Goal: Task Accomplishment & Management: Complete application form

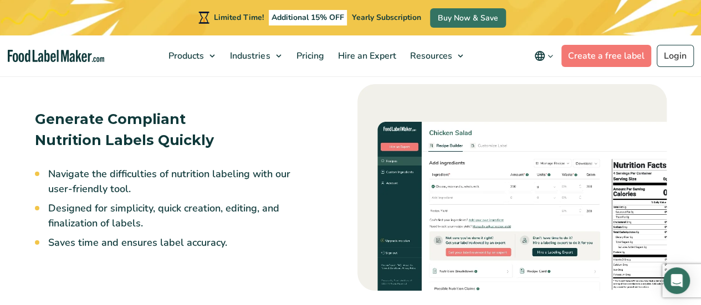
scroll to position [843, 0]
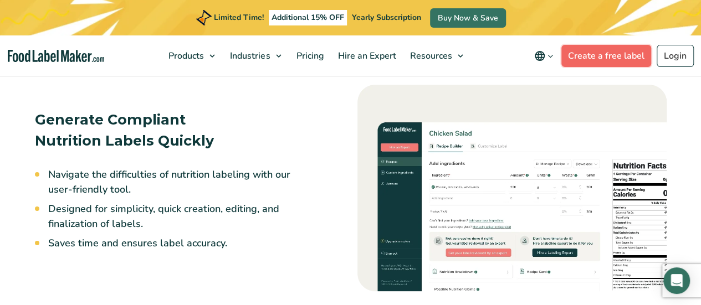
click at [598, 56] on link "Create a free label" at bounding box center [606, 56] width 90 height 22
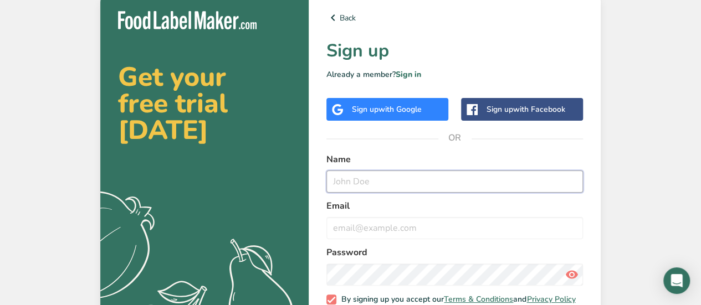
click at [376, 190] on input "text" at bounding box center [454, 182] width 257 height 22
type input "[PERSON_NAME]"
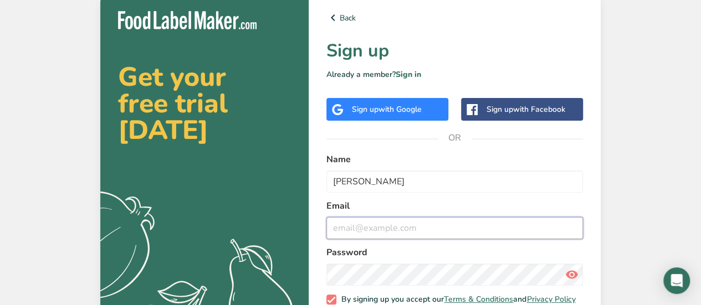
click at [369, 229] on input "email" at bounding box center [454, 228] width 257 height 22
type input "c"
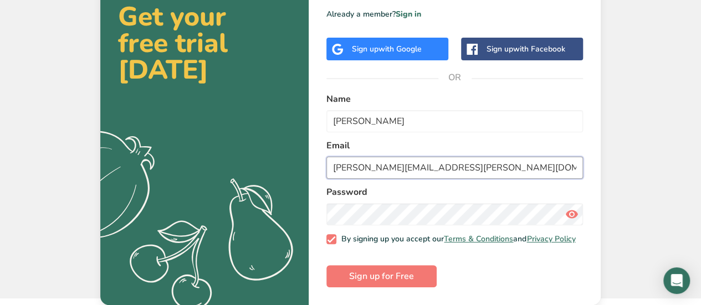
type input "[PERSON_NAME][EMAIL_ADDRESS][PERSON_NAME][DOMAIN_NAME]"
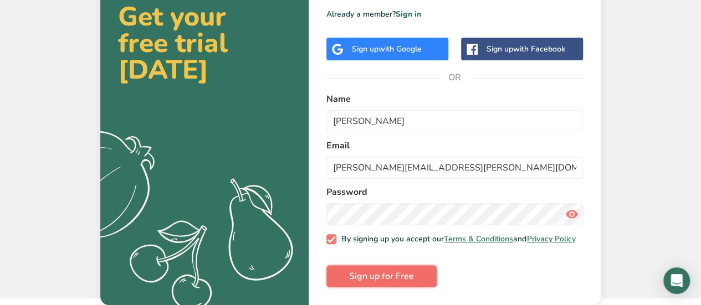
click at [383, 267] on button "Sign up for Free" at bounding box center [381, 276] width 110 height 22
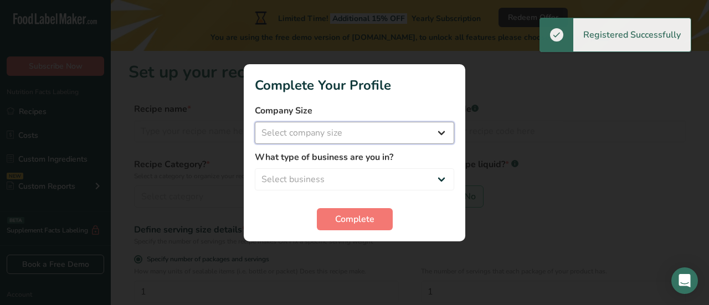
click at [351, 129] on select "Select company size Fewer than 10 Employees 10 to 50 Employees 51 to 500 Employ…" at bounding box center [354, 133] width 199 height 22
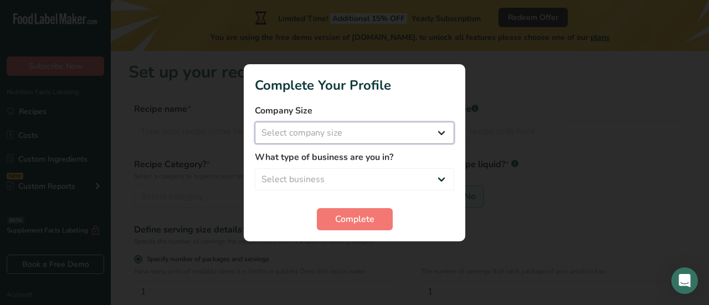
select select "4"
click at [255, 122] on select "Select company size Fewer than 10 Employees 10 to 50 Employees 51 to 500 Employ…" at bounding box center [354, 133] width 199 height 22
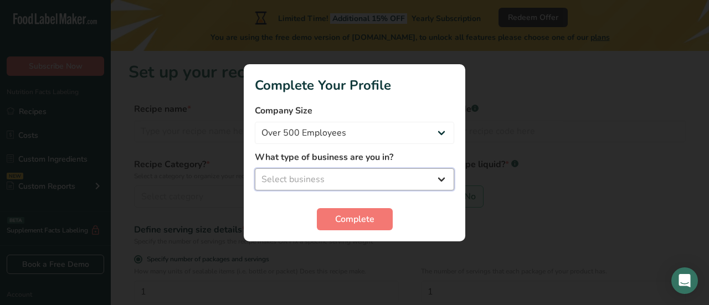
click at [329, 172] on select "Select business Packaged Food Manufacturer Restaurant & Cafe Bakery Meal Plans …" at bounding box center [354, 179] width 199 height 22
select select "1"
click at [255, 168] on select "Select business Packaged Food Manufacturer Restaurant & Cafe Bakery Meal Plans …" at bounding box center [354, 179] width 199 height 22
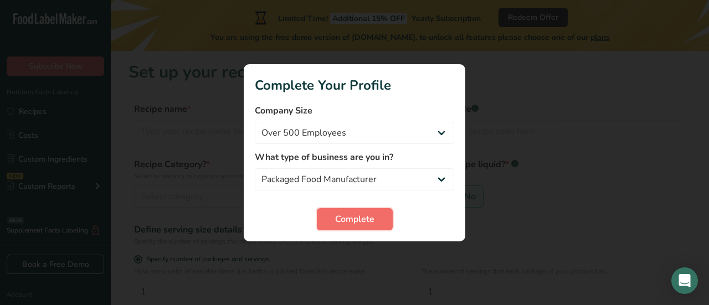
click at [342, 210] on button "Complete" at bounding box center [355, 219] width 76 height 22
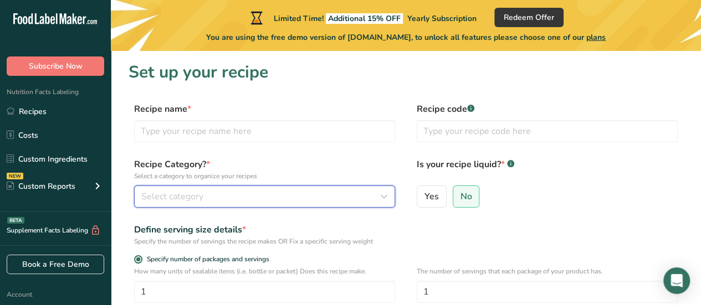
click at [273, 196] on div "Select category" at bounding box center [261, 196] width 240 height 13
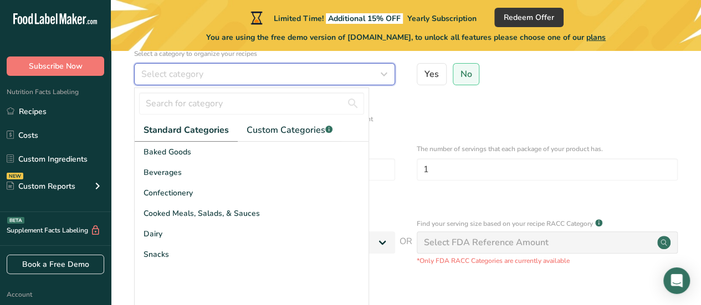
scroll to position [123, 0]
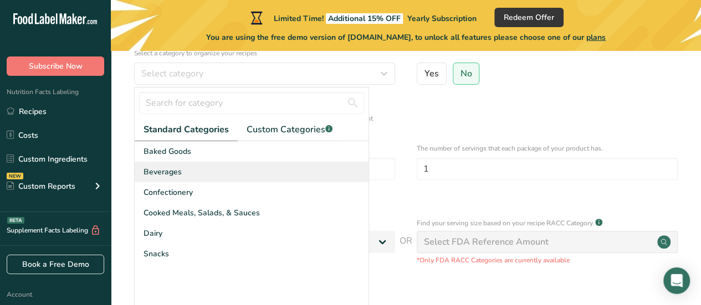
click at [190, 178] on div "Beverages" at bounding box center [252, 172] width 234 height 21
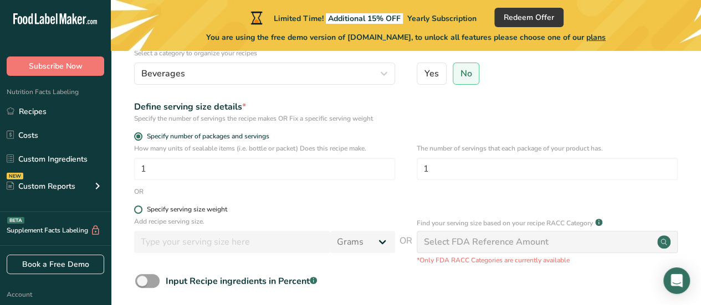
click at [216, 209] on div "Specify serving size weight" at bounding box center [187, 210] width 80 height 8
click at [141, 209] on input "Specify serving size weight" at bounding box center [137, 209] width 7 height 7
radio input "true"
radio input "false"
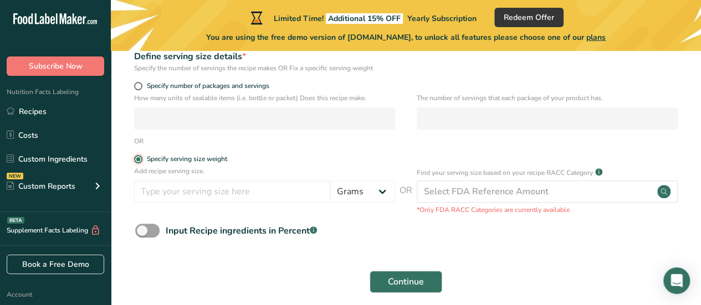
scroll to position [166, 0]
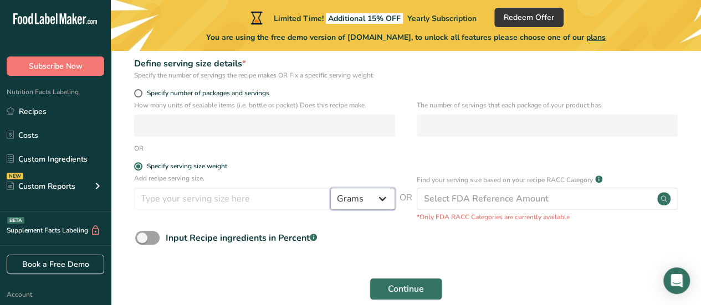
click at [351, 201] on select "Grams kg mg mcg lb oz l mL fl oz tbsp tsp cup qt gallon" at bounding box center [362, 199] width 65 height 22
select select "17"
click at [330, 188] on select "Grams kg mg mcg lb oz l mL fl oz tbsp tsp cup qt gallon" at bounding box center [362, 199] width 65 height 22
select select "22"
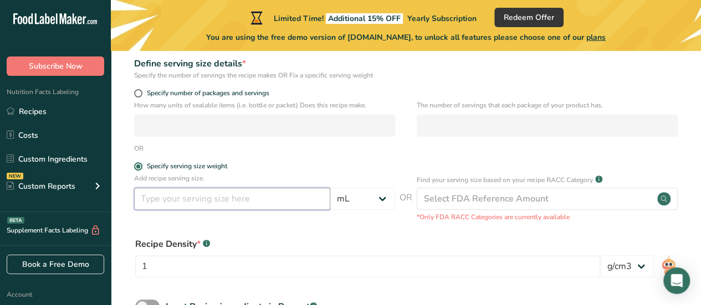
click at [231, 199] on input "number" at bounding box center [232, 199] width 196 height 22
type input "2"
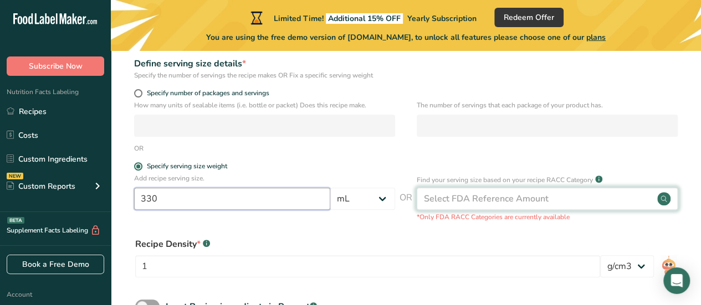
type input "330"
click at [447, 197] on div "Select FDA Reference Amount" at bounding box center [486, 198] width 125 height 13
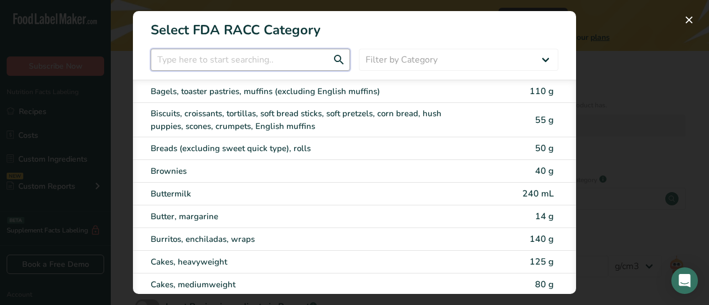
click at [286, 58] on input "RACC Category Selection Modal" at bounding box center [250, 60] width 199 height 22
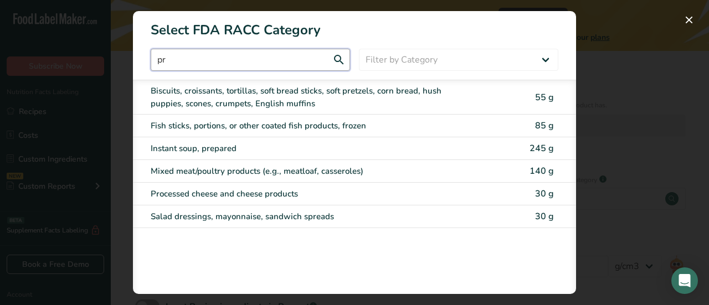
type input "p"
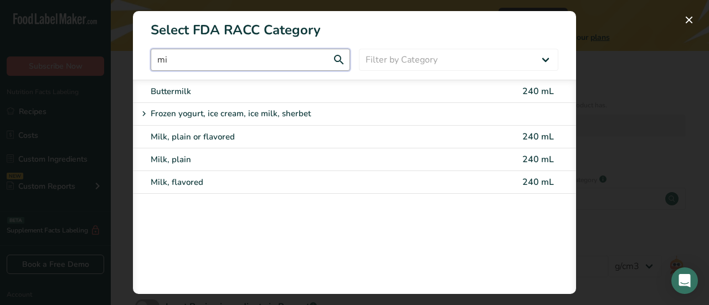
type input "m"
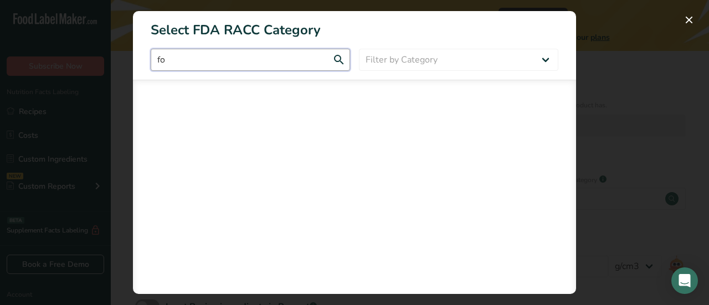
type input "f"
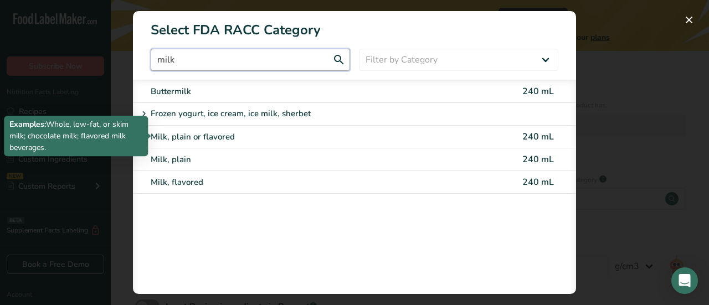
type input "milk"
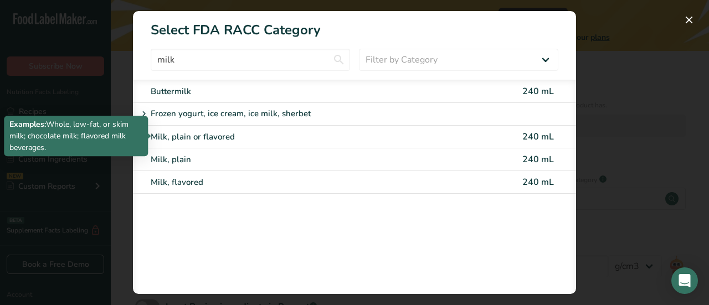
click at [242, 131] on div "Milk, plain or flavored" at bounding box center [308, 137] width 315 height 13
type input "240"
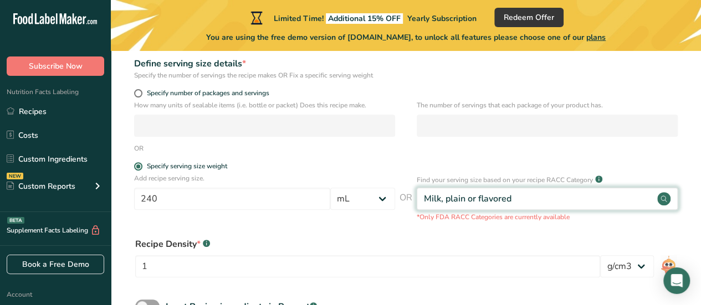
click at [545, 199] on div "Milk, plain or flavored" at bounding box center [547, 199] width 261 height 22
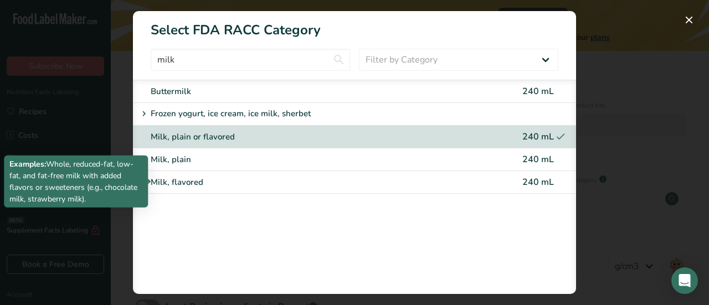
click at [217, 186] on div "Milk, flavored" at bounding box center [308, 182] width 315 height 13
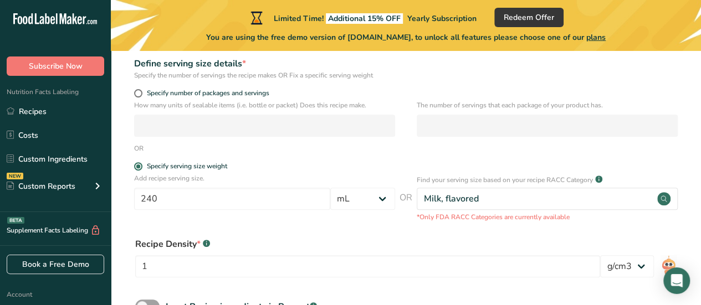
scroll to position [289, 0]
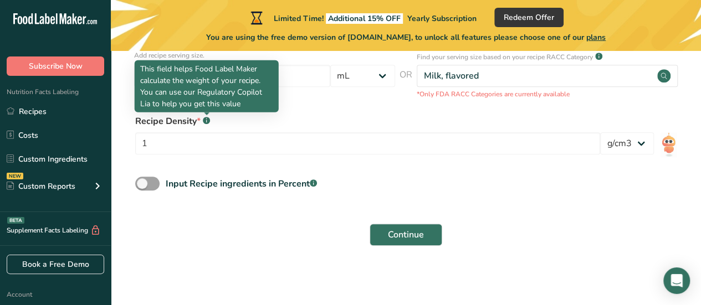
click at [209, 118] on rect at bounding box center [206, 120] width 7 height 7
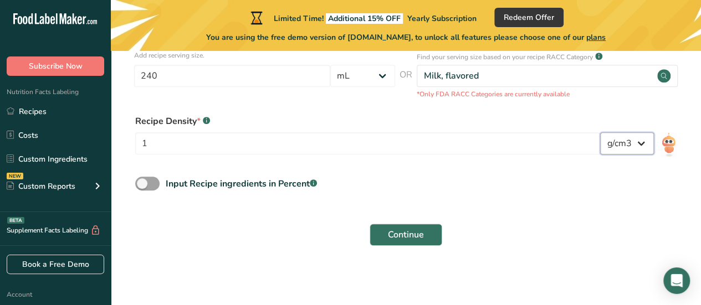
click at [614, 148] on select "lb/ft3 g/cm3" at bounding box center [627, 143] width 54 height 22
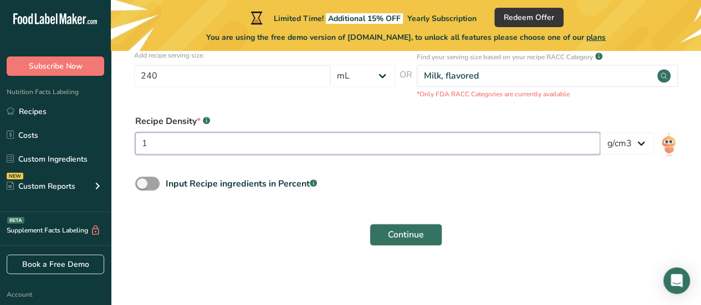
click at [442, 151] on input "1" at bounding box center [367, 143] width 465 height 22
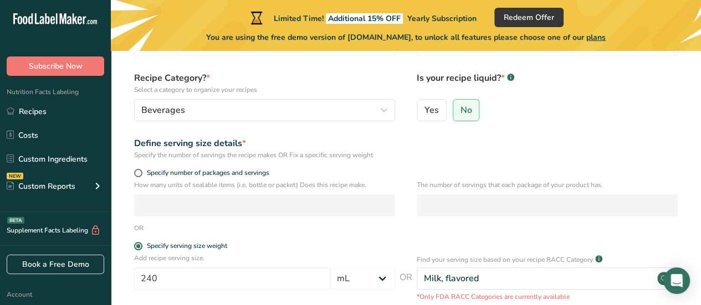
scroll to position [84, 0]
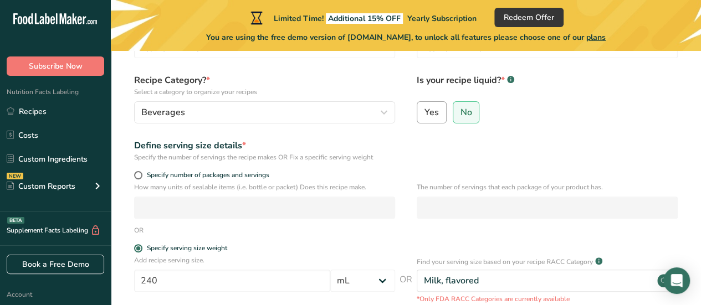
type input "3.467"
click at [438, 109] on label "Yes" at bounding box center [432, 112] width 30 height 22
click at [424, 109] on input "Yes" at bounding box center [420, 112] width 7 height 7
radio input "true"
radio input "false"
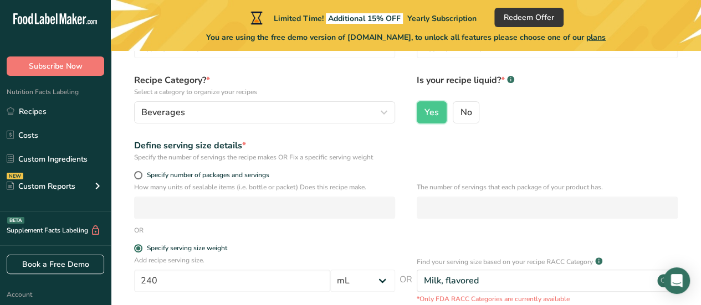
scroll to position [0, 0]
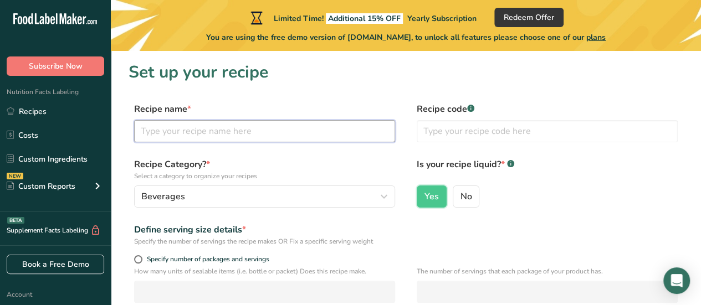
click at [212, 139] on input "text" at bounding box center [264, 131] width 261 height 22
type input "M"
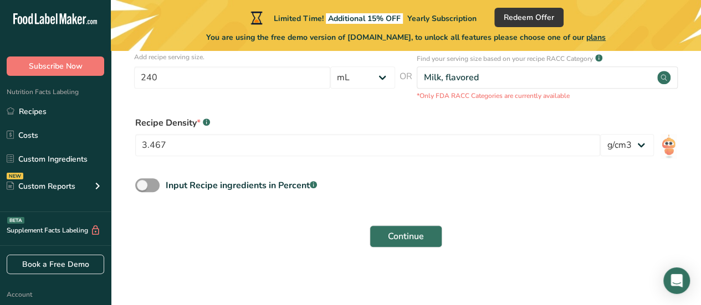
scroll to position [288, 0]
type input "CN UF"
click at [402, 239] on span "Continue" at bounding box center [406, 235] width 36 height 13
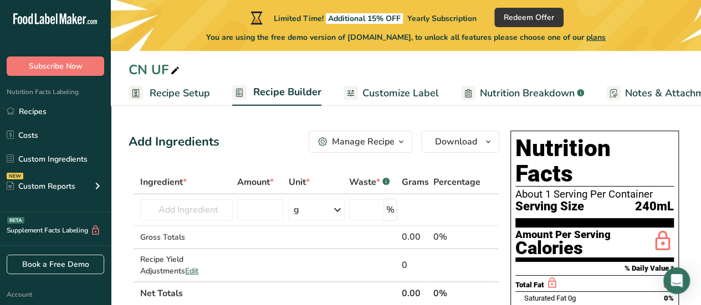
click at [396, 94] on span "Customize Label" at bounding box center [400, 93] width 76 height 15
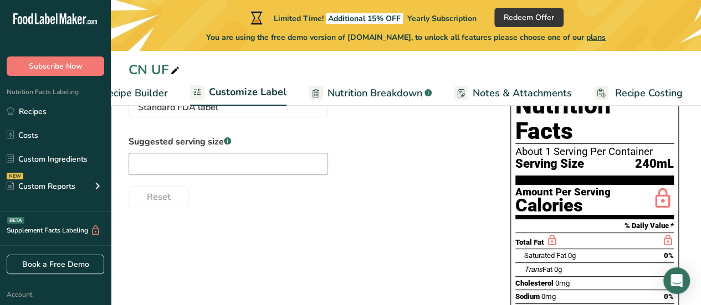
scroll to position [110, 0]
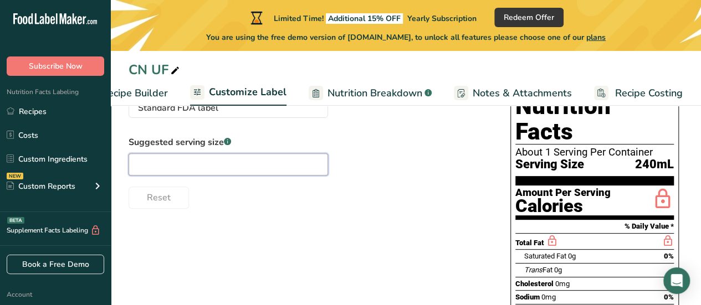
click at [240, 172] on input "text" at bounding box center [228, 164] width 199 height 22
type input "3"
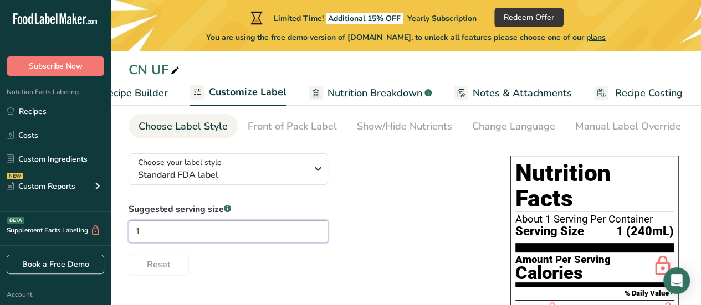
scroll to position [42, 0]
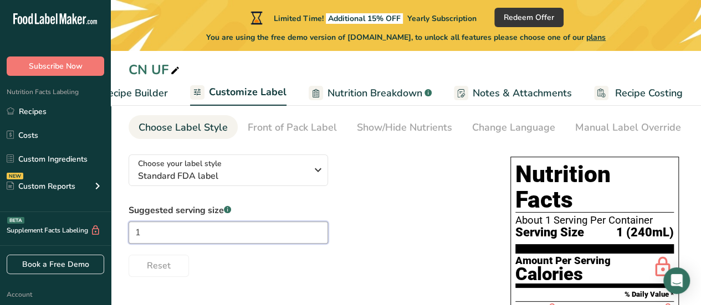
type input "1"
click at [294, 124] on div "Front of Pack Label" at bounding box center [292, 127] width 89 height 15
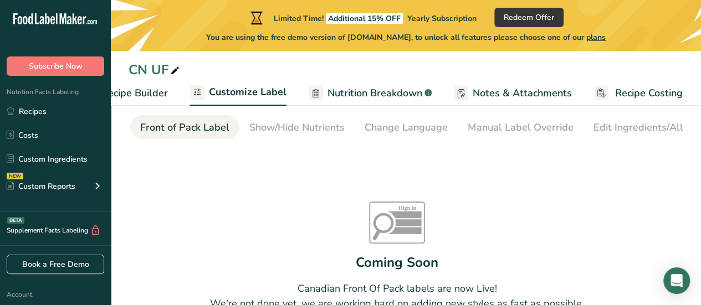
scroll to position [0, 130]
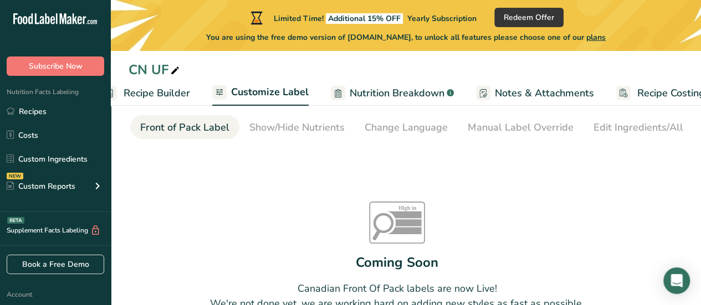
click at [267, 91] on span "Customize Label" at bounding box center [270, 92] width 78 height 15
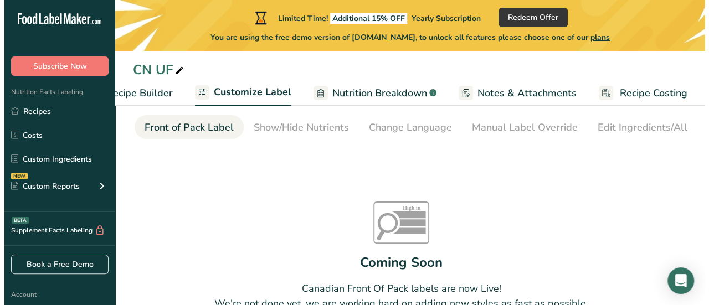
scroll to position [0, 152]
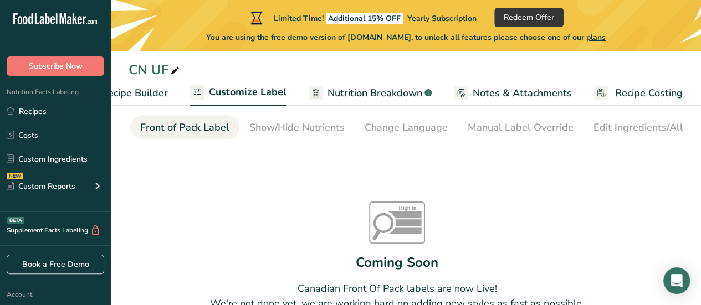
click at [387, 96] on span "Nutrition Breakdown" at bounding box center [374, 93] width 95 height 15
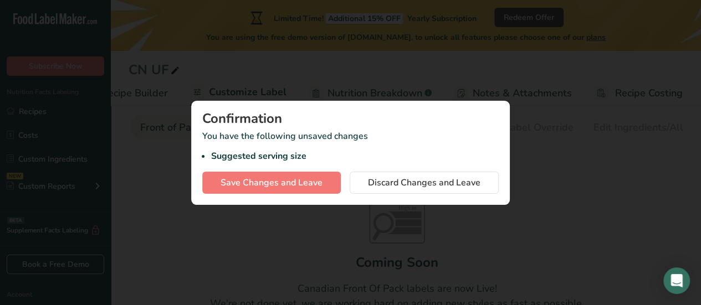
scroll to position [0, 143]
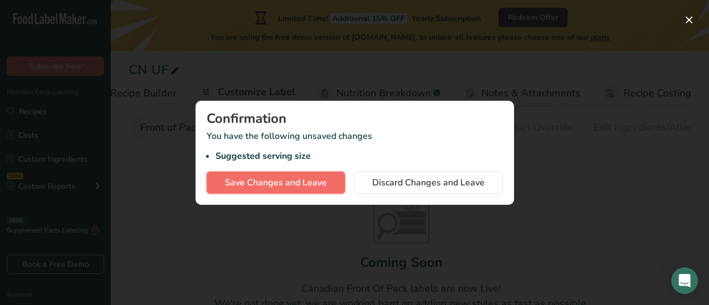
click at [307, 185] on span "Save Changes and Leave" at bounding box center [276, 182] width 102 height 13
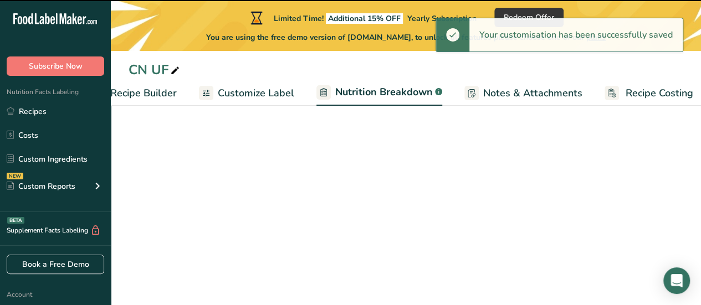
select select "Calories"
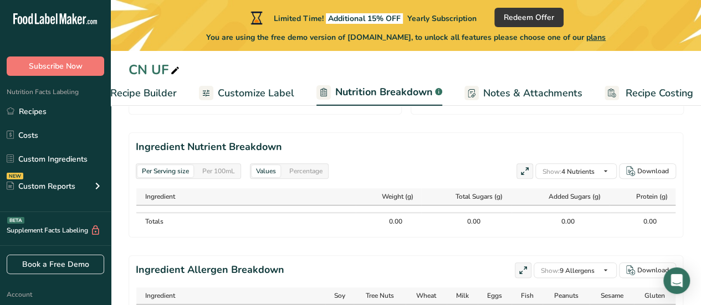
scroll to position [514, 0]
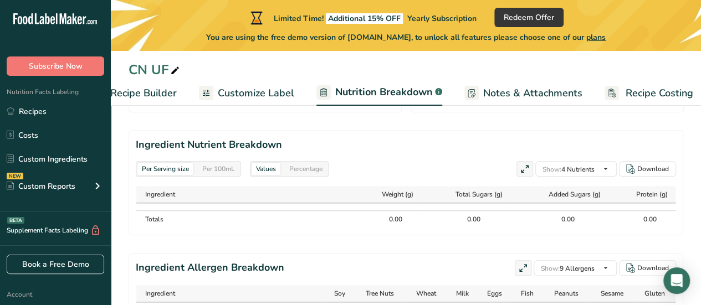
click at [244, 81] on link "Customize Label" at bounding box center [246, 93] width 95 height 25
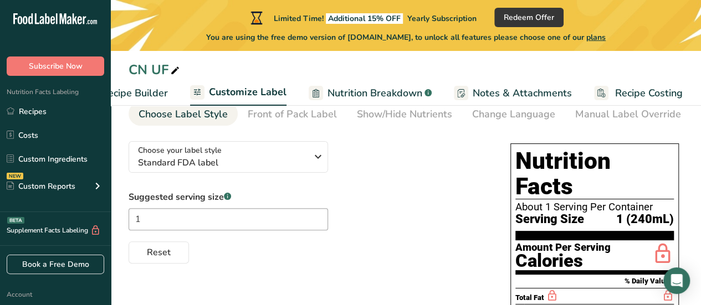
scroll to position [1, 0]
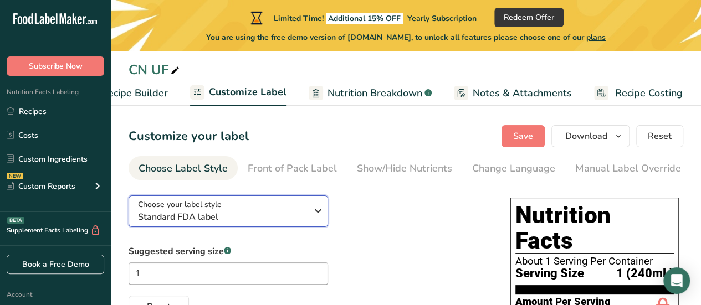
click at [298, 207] on div "Choose your label style Standard FDA label" at bounding box center [222, 211] width 169 height 25
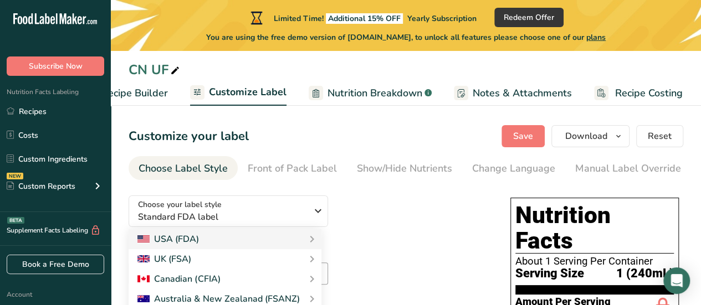
click at [380, 210] on div "Choose your label style Standard FDA label USA (FDA) Standard FDA label Tabular…" at bounding box center [309, 252] width 360 height 131
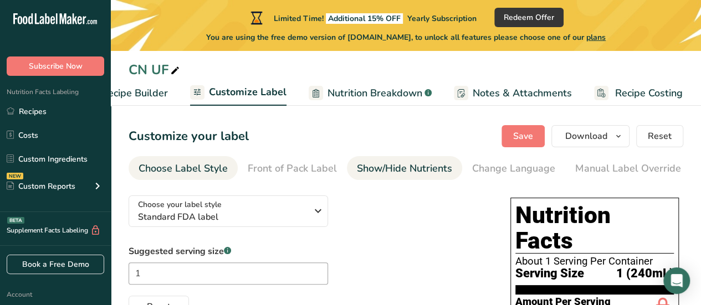
click at [424, 165] on div "Show/Hide Nutrients" at bounding box center [404, 168] width 95 height 15
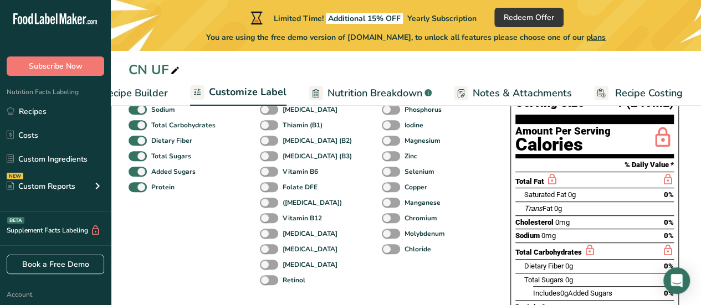
scroll to position [173, 0]
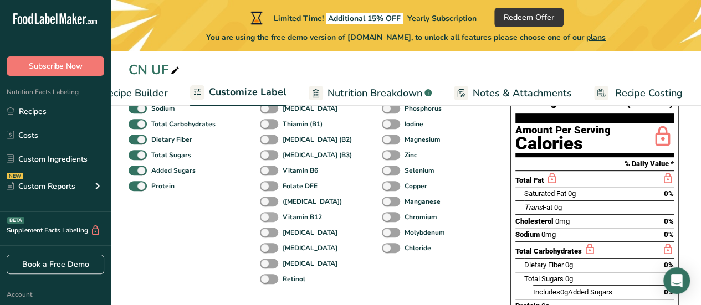
click at [267, 215] on span at bounding box center [269, 217] width 18 height 11
click at [267, 215] on input "Vitamin B12" at bounding box center [263, 216] width 7 height 7
checkbox input "true"
click at [264, 204] on span at bounding box center [269, 202] width 18 height 11
click at [264, 204] on input "([MEDICAL_DATA])" at bounding box center [263, 201] width 7 height 7
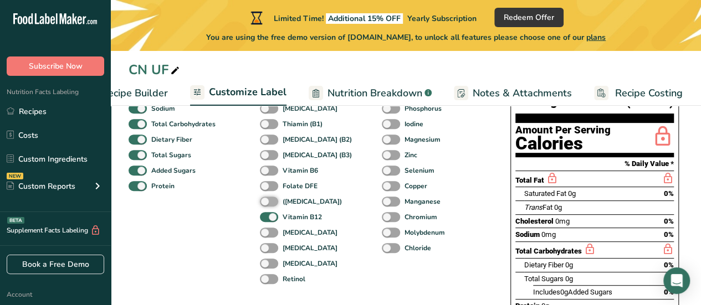
checkbox input "true"
click at [267, 188] on span at bounding box center [269, 186] width 18 height 11
click at [267, 188] on input "Folate DFE" at bounding box center [263, 185] width 7 height 7
checkbox input "true"
click at [267, 170] on span at bounding box center [269, 171] width 18 height 11
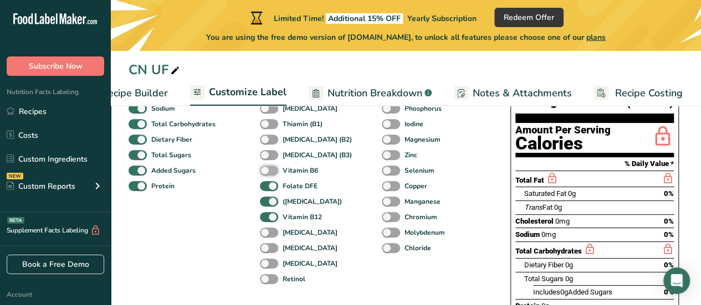
click at [267, 170] on input "Vitamin B6" at bounding box center [263, 170] width 7 height 7
checkbox input "true"
click at [268, 155] on span at bounding box center [269, 155] width 18 height 11
click at [267, 155] on input "[MEDICAL_DATA] (B3)" at bounding box center [263, 154] width 7 height 7
checkbox input "true"
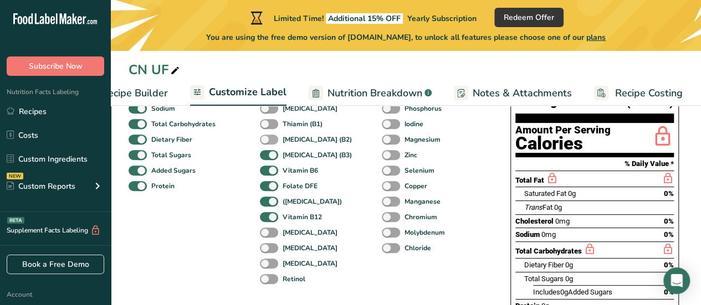
click at [269, 145] on span at bounding box center [269, 140] width 18 height 11
click at [267, 143] on input "[MEDICAL_DATA] (B2)" at bounding box center [263, 139] width 7 height 7
checkbox input "true"
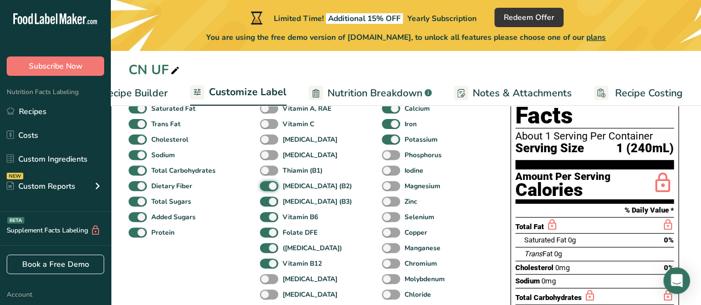
scroll to position [125, 0]
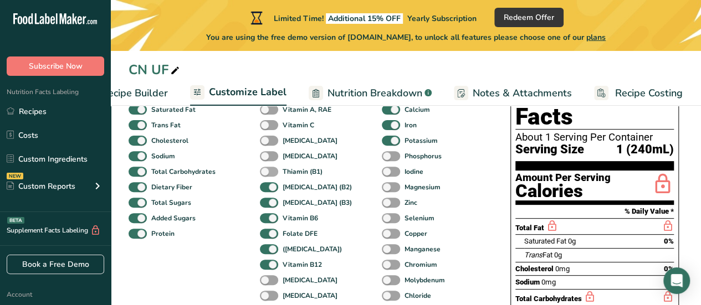
click at [262, 173] on span at bounding box center [269, 172] width 18 height 11
click at [262, 173] on input "Thiamin (B1)" at bounding box center [263, 171] width 7 height 7
checkbox input "true"
click at [269, 155] on span at bounding box center [269, 156] width 18 height 11
click at [267, 155] on input "[MEDICAL_DATA]" at bounding box center [263, 155] width 7 height 7
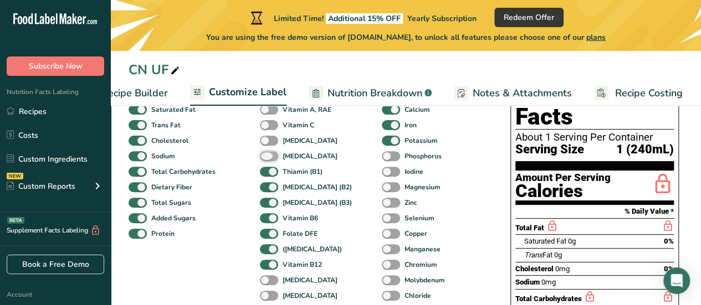
checkbox input "true"
click at [269, 146] on span at bounding box center [269, 141] width 18 height 11
click at [267, 144] on input "[MEDICAL_DATA]" at bounding box center [263, 140] width 7 height 7
checkbox input "true"
click at [267, 126] on span at bounding box center [269, 125] width 18 height 11
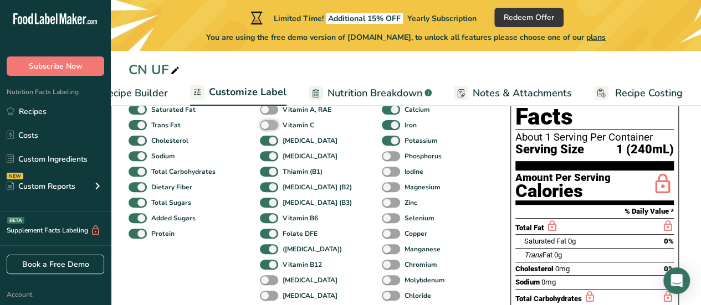
click at [267, 126] on input "Vitamin C" at bounding box center [263, 124] width 7 height 7
checkbox input "true"
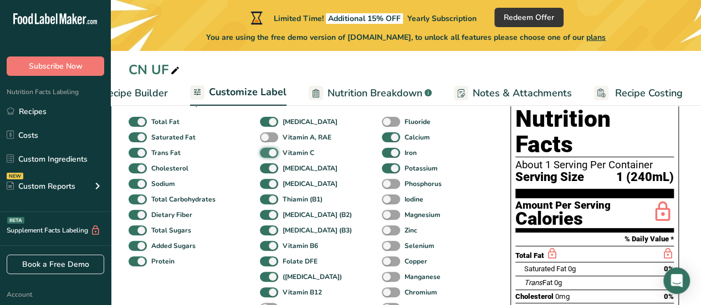
scroll to position [96, 0]
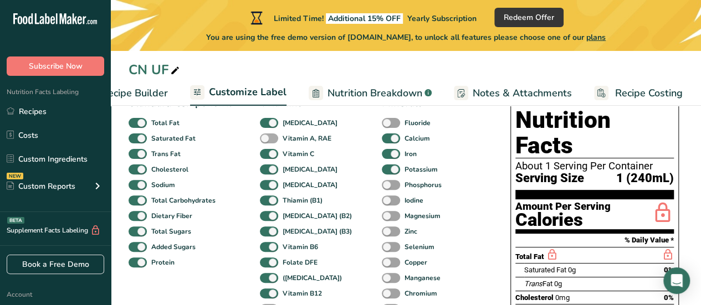
click at [269, 141] on span at bounding box center [269, 139] width 18 height 11
click at [267, 141] on input "Vitamin A, RAE" at bounding box center [263, 138] width 7 height 7
checkbox input "true"
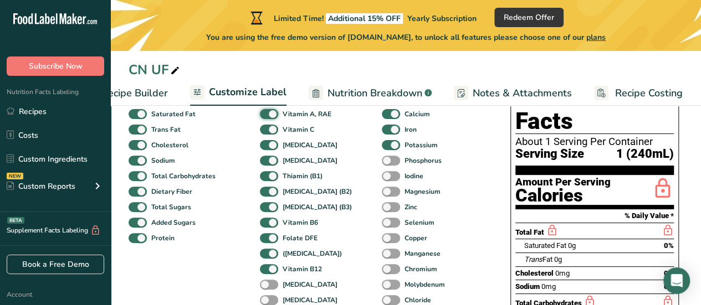
scroll to position [121, 0]
click at [382, 161] on span at bounding box center [391, 161] width 18 height 11
click at [382, 161] on input "Phosphorus" at bounding box center [385, 160] width 7 height 7
checkbox input "true"
click at [382, 173] on span at bounding box center [391, 176] width 18 height 11
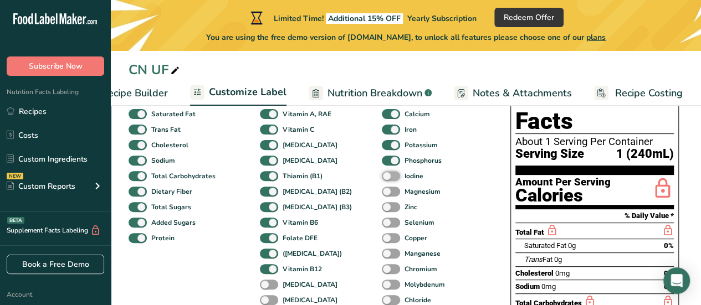
click at [382, 173] on input "Iodine" at bounding box center [385, 175] width 7 height 7
checkbox input "true"
click at [382, 194] on span at bounding box center [391, 192] width 18 height 11
click at [382, 194] on input "Magnesium" at bounding box center [385, 191] width 7 height 7
checkbox input "true"
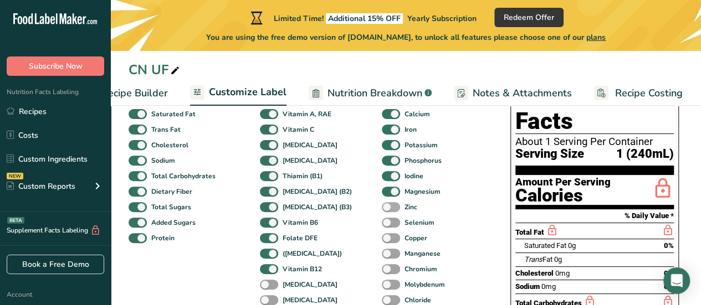
click at [382, 204] on span at bounding box center [391, 207] width 18 height 11
click at [382, 204] on input "Zinc" at bounding box center [385, 206] width 7 height 7
checkbox input "true"
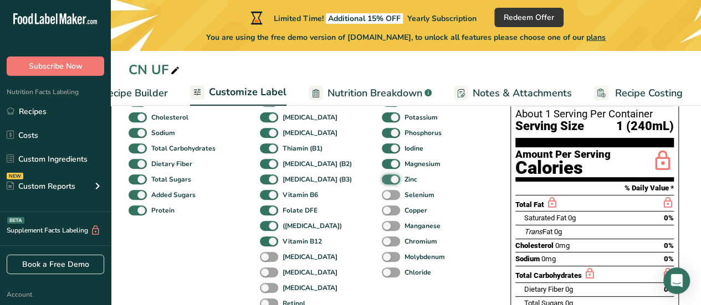
scroll to position [148, 0]
click at [382, 191] on div "Selenium" at bounding box center [390, 195] width 17 height 16
click at [382, 216] on span at bounding box center [391, 211] width 18 height 11
click at [382, 214] on input "Copper" at bounding box center [385, 210] width 7 height 7
checkbox input "true"
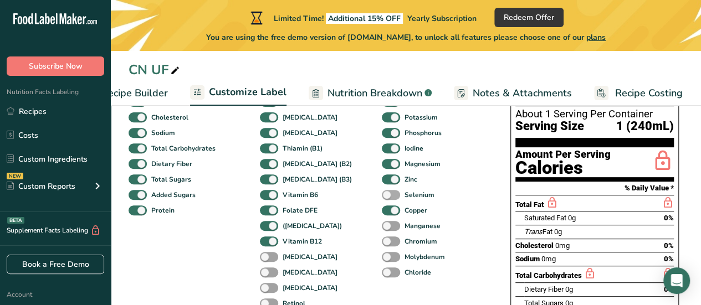
click at [382, 196] on span at bounding box center [391, 195] width 18 height 11
click at [382, 196] on input "Selenium" at bounding box center [385, 194] width 7 height 7
checkbox input "true"
click at [382, 229] on span at bounding box center [391, 226] width 18 height 11
click at [382, 229] on input "Manganese" at bounding box center [385, 225] width 7 height 7
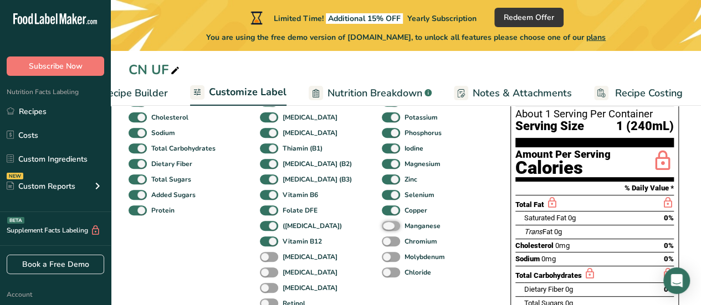
checkbox input "true"
click at [382, 242] on span at bounding box center [391, 242] width 18 height 11
click at [382, 242] on input "Chromium" at bounding box center [385, 241] width 7 height 7
checkbox input "true"
click at [382, 258] on span at bounding box center [391, 257] width 18 height 11
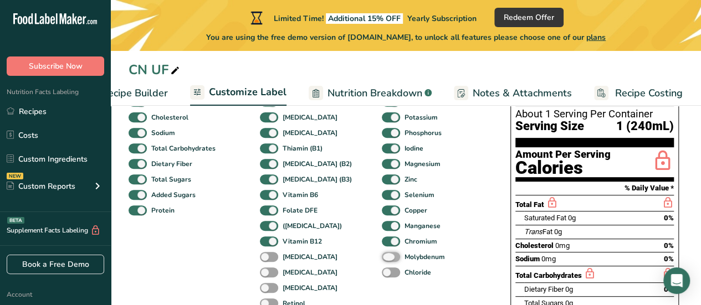
click at [382, 258] on input "Molybdenum" at bounding box center [385, 256] width 7 height 7
checkbox input "true"
click at [382, 276] on span at bounding box center [391, 273] width 18 height 11
click at [382, 276] on input "Chloride" at bounding box center [385, 272] width 7 height 7
checkbox input "true"
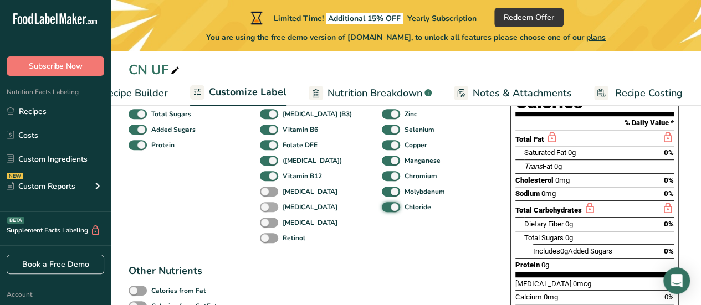
scroll to position [214, 0]
click at [267, 240] on span at bounding box center [269, 238] width 18 height 11
click at [267, 240] on input "Retinol" at bounding box center [263, 237] width 7 height 7
checkbox input "true"
click at [267, 222] on span at bounding box center [269, 223] width 18 height 11
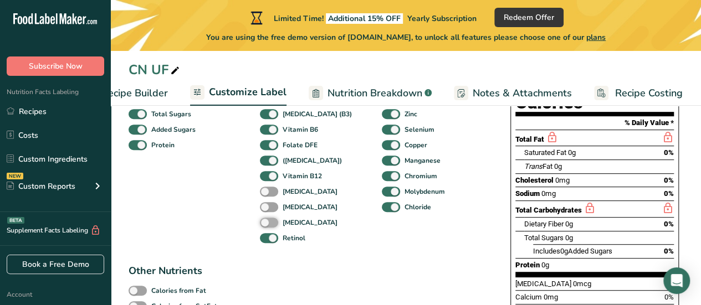
click at [267, 222] on input "[MEDICAL_DATA]" at bounding box center [263, 222] width 7 height 7
checkbox input "true"
click at [264, 206] on span at bounding box center [269, 207] width 18 height 11
click at [264, 206] on input "[MEDICAL_DATA]" at bounding box center [263, 206] width 7 height 7
checkbox input "true"
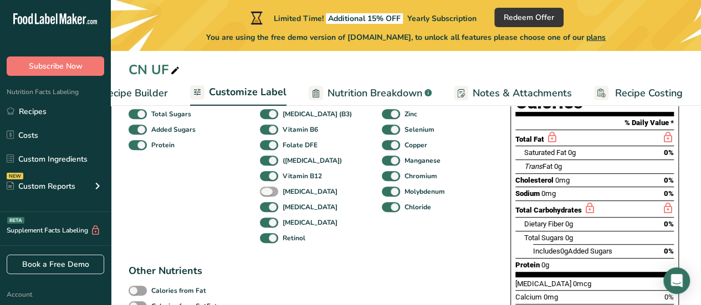
click at [266, 191] on span at bounding box center [269, 192] width 18 height 11
click at [266, 191] on input "[MEDICAL_DATA]" at bounding box center [263, 191] width 7 height 7
checkbox input "true"
click at [266, 222] on span at bounding box center [269, 223] width 18 height 11
click at [266, 222] on input "[MEDICAL_DATA]" at bounding box center [263, 222] width 7 height 7
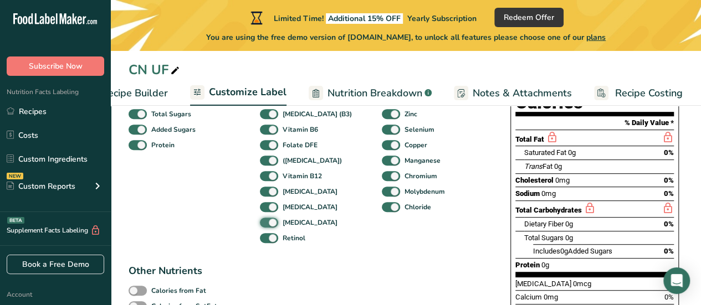
checkbox input "false"
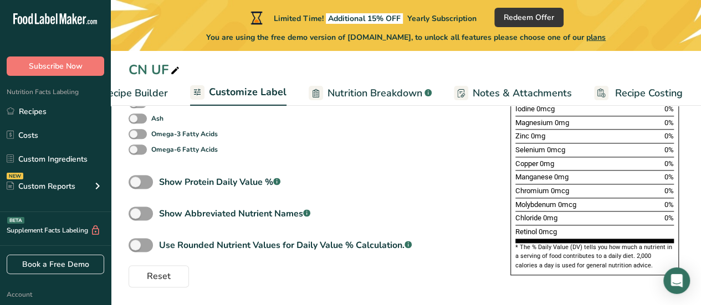
scroll to position [636, 0]
click at [143, 179] on span at bounding box center [141, 182] width 24 height 14
click at [136, 179] on input "Show Protein Daily Value % .a-a{fill:#347362;}.b-a{fill:#fff;}" at bounding box center [132, 181] width 7 height 7
checkbox input "true"
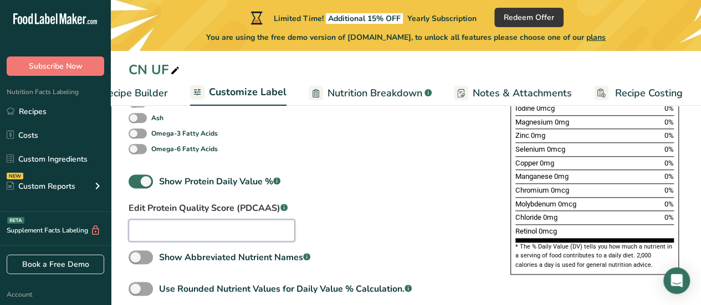
click at [148, 228] on input "text" at bounding box center [212, 230] width 166 height 22
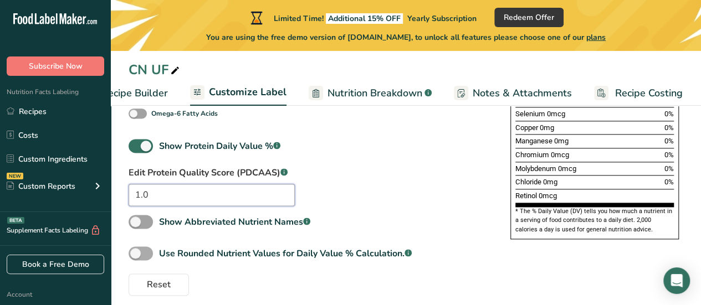
type input "1.0"
click at [307, 256] on div "Use Rounded Nutrient Values for Daily Value % Calculation. .a-a{fill:#347362;}.…" at bounding box center [285, 253] width 253 height 13
click at [136, 256] on input "Use Rounded Nutrient Values for Daily Value % Calculation. .a-a{fill:#347362;}.…" at bounding box center [132, 253] width 7 height 7
checkbox input "true"
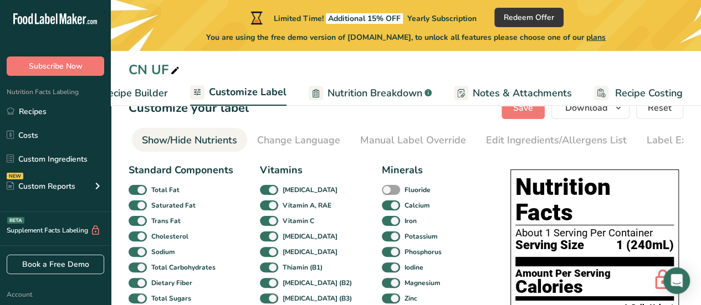
scroll to position [25, 0]
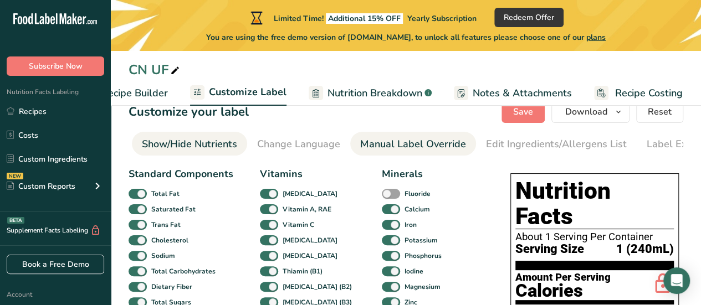
click at [428, 145] on div "Manual Label Override" at bounding box center [413, 144] width 106 height 15
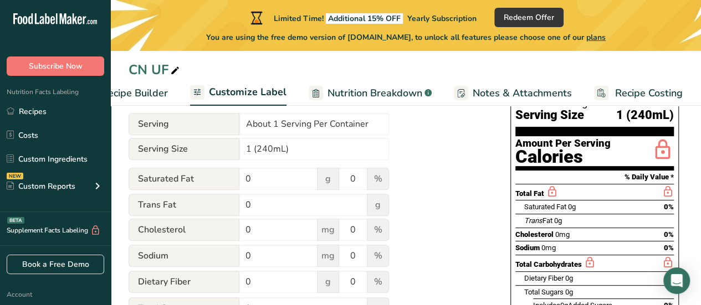
scroll to position [160, 0]
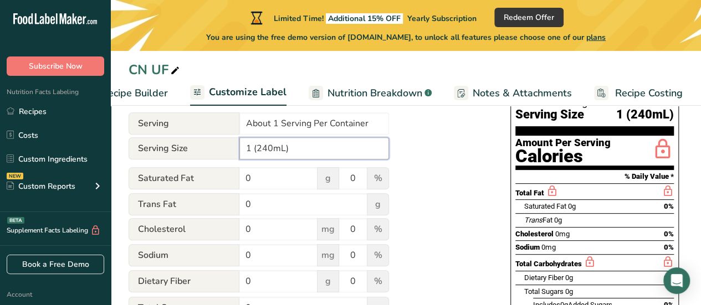
click at [276, 156] on input "1 (240mL)" at bounding box center [314, 148] width 150 height 22
click at [270, 148] on input "1 (240mL)" at bounding box center [314, 148] width 150 height 22
type input "1 (330mL)"
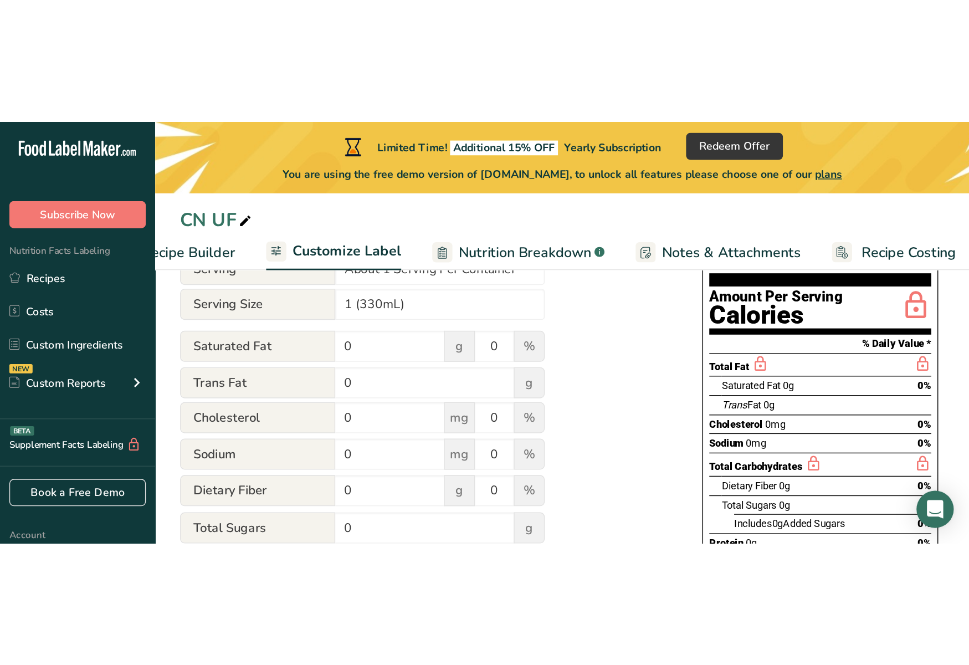
scroll to position [0, 0]
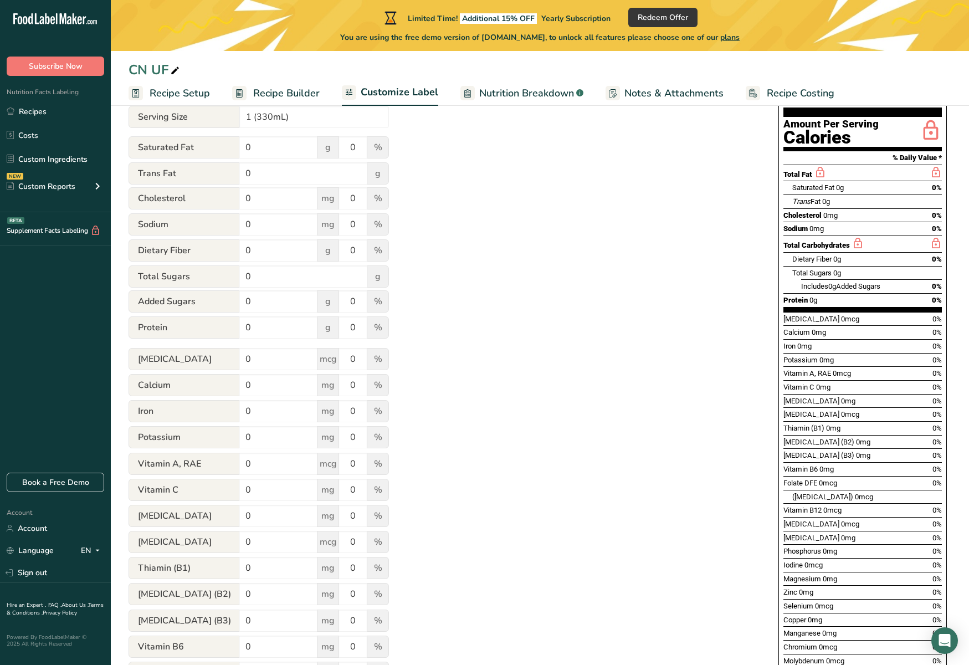
click at [633, 305] on div "Utilize this manual override feature to get full control over the nutrition lab…" at bounding box center [443, 554] width 628 height 1090
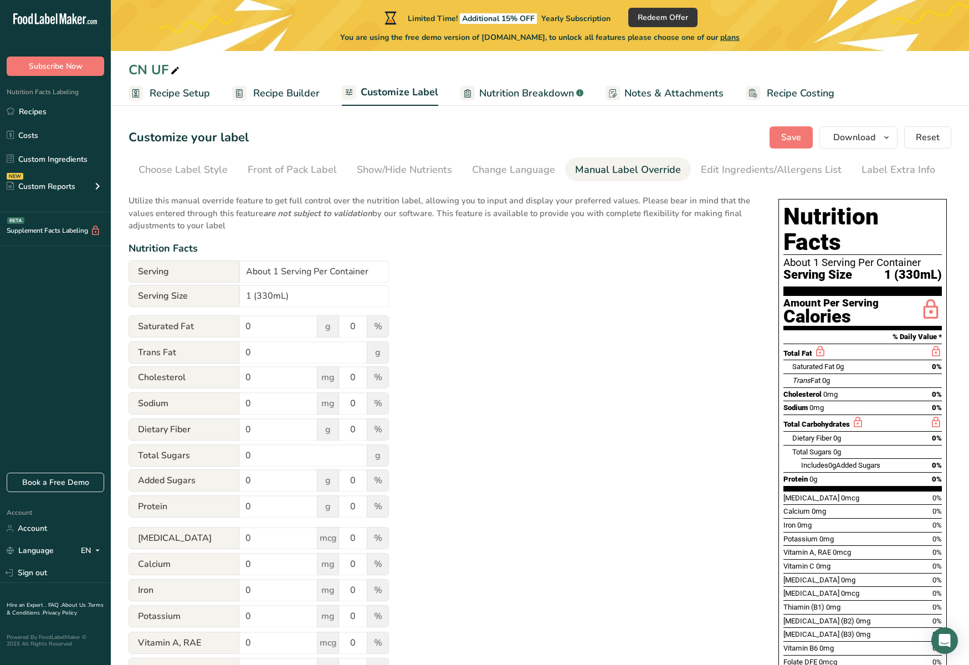
click at [176, 91] on span "Recipe Setup" at bounding box center [180, 93] width 60 height 15
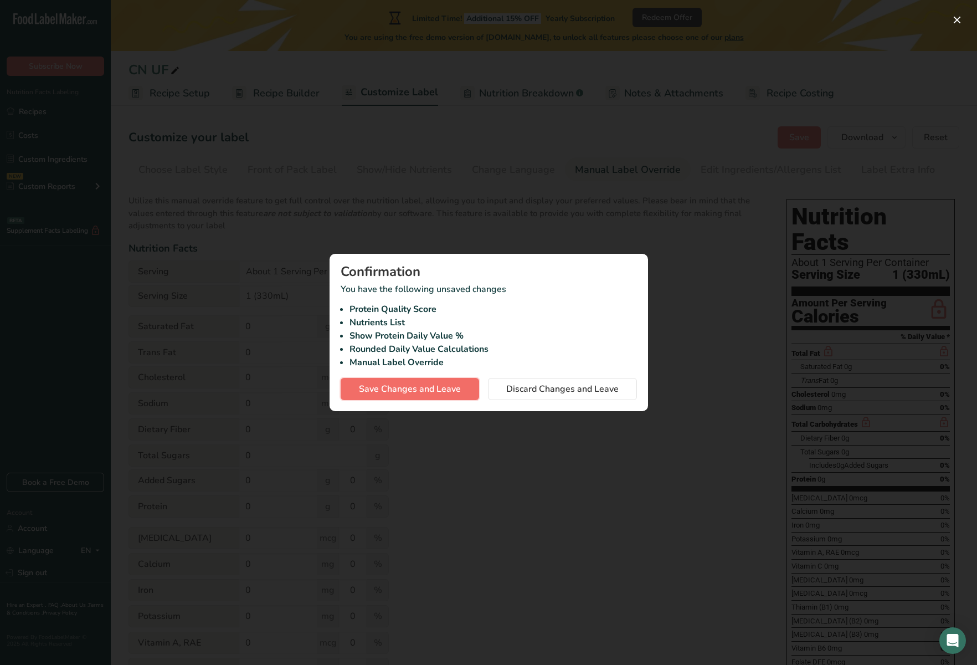
click at [434, 305] on span "Save Changes and Leave" at bounding box center [410, 388] width 102 height 13
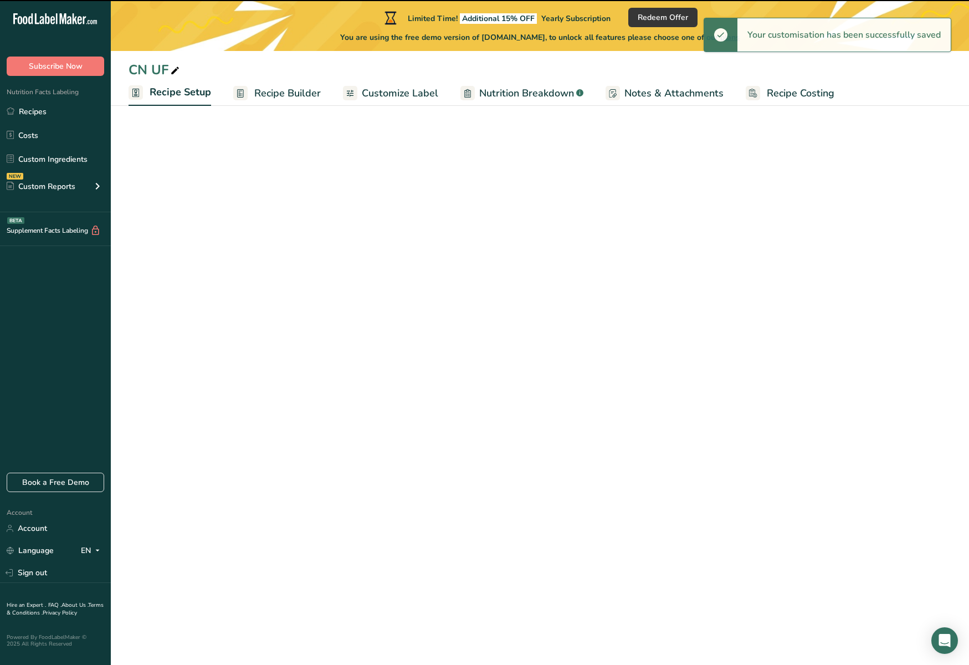
select select "17"
select select "22"
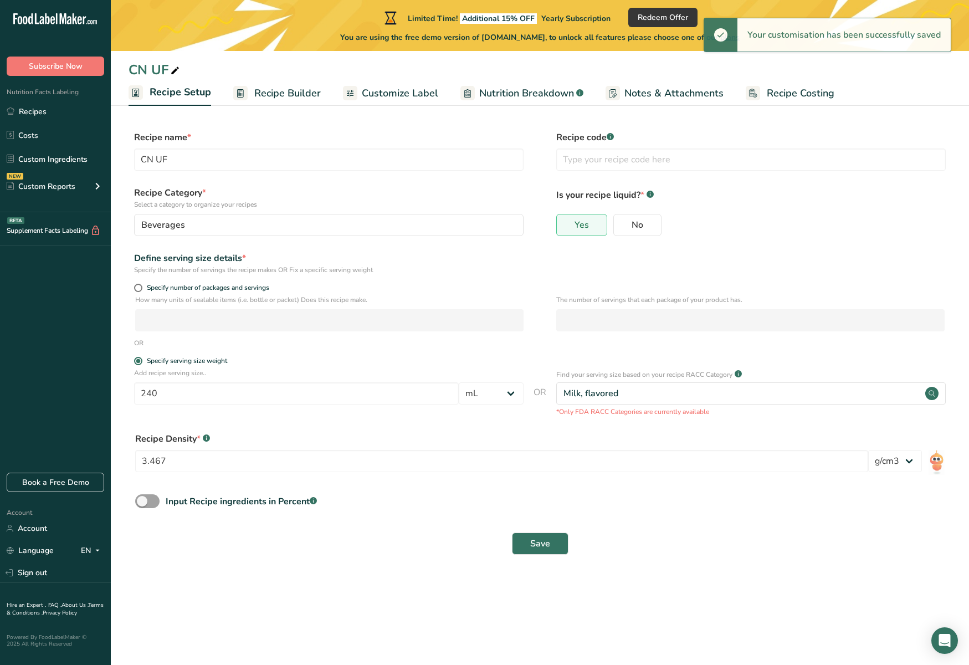
click at [279, 93] on span "Recipe Builder" at bounding box center [287, 93] width 66 height 15
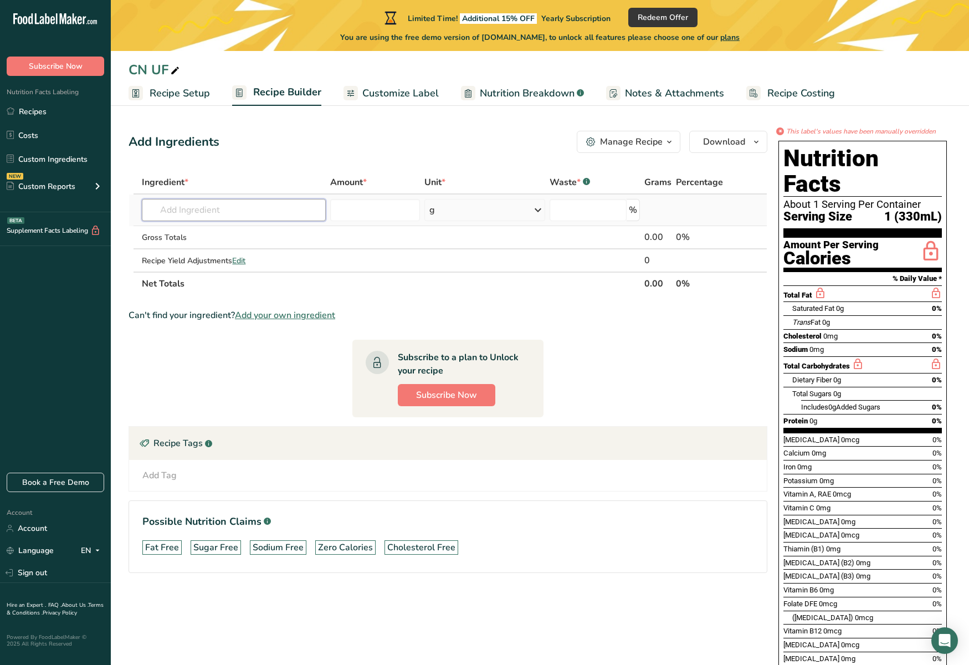
click at [240, 213] on input "text" at bounding box center [234, 210] width 184 height 22
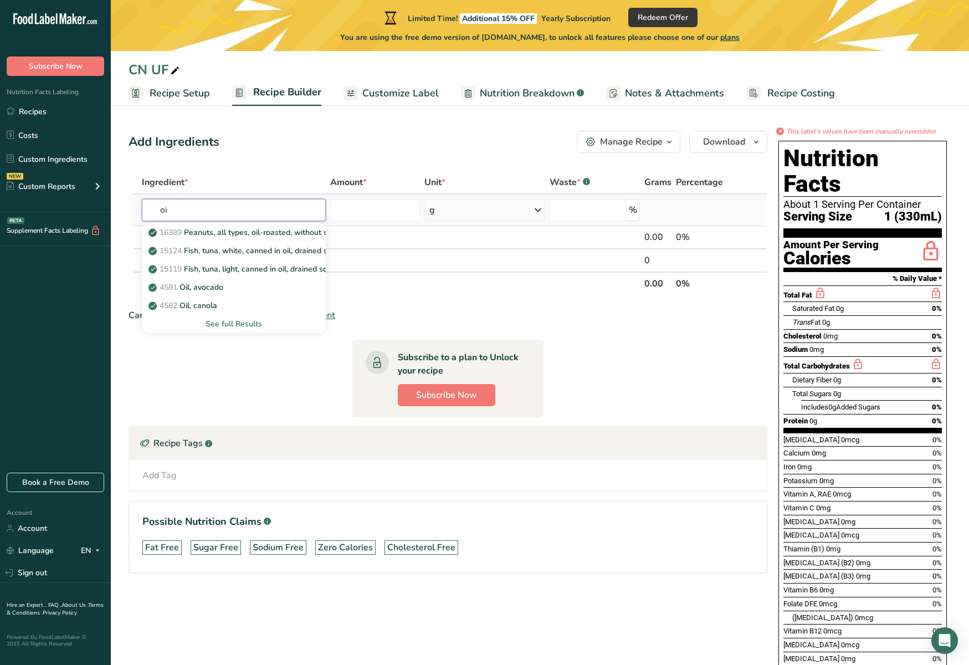
type input "o"
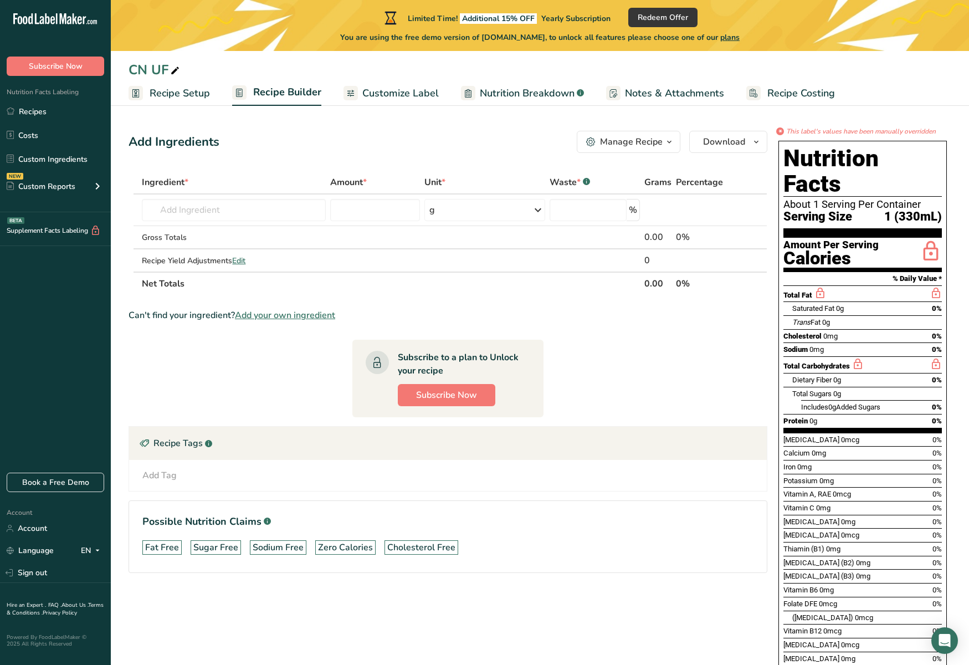
click at [402, 87] on span "Customize Label" at bounding box center [400, 93] width 76 height 15
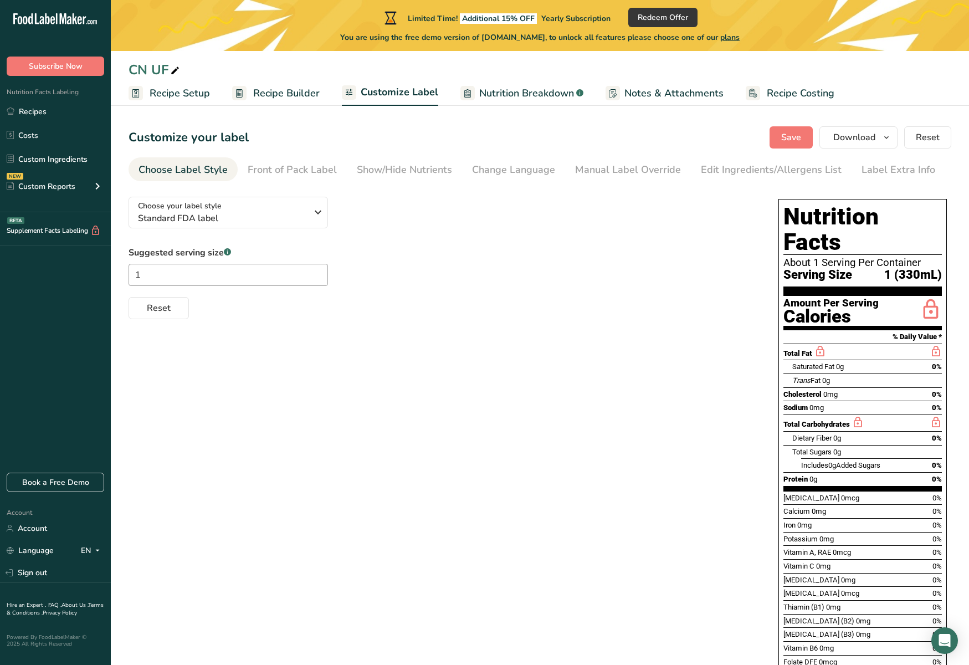
click at [544, 99] on span "Nutrition Breakdown" at bounding box center [526, 93] width 95 height 15
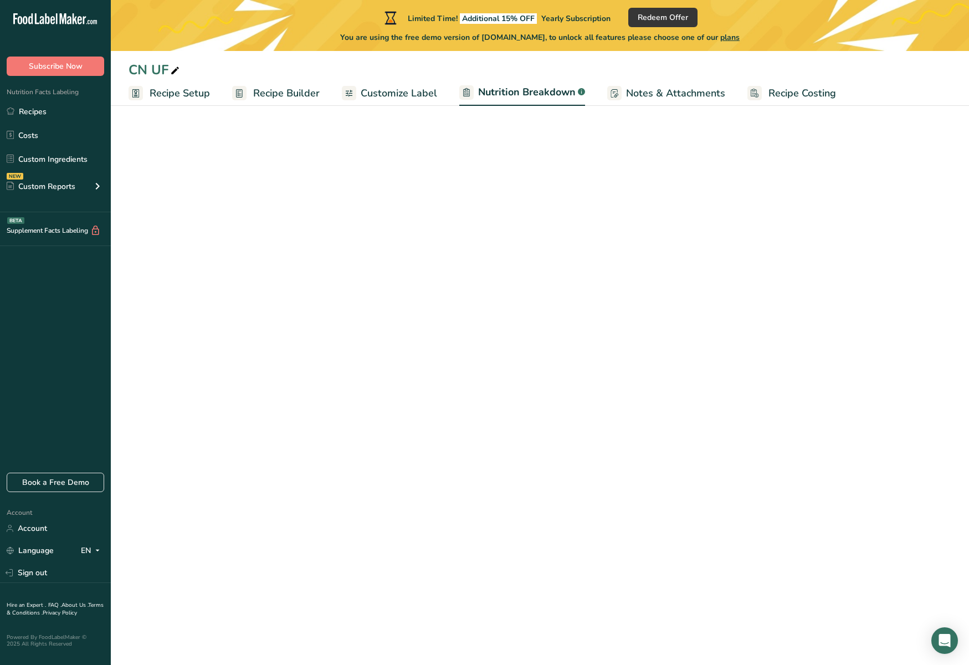
select select "Calories"
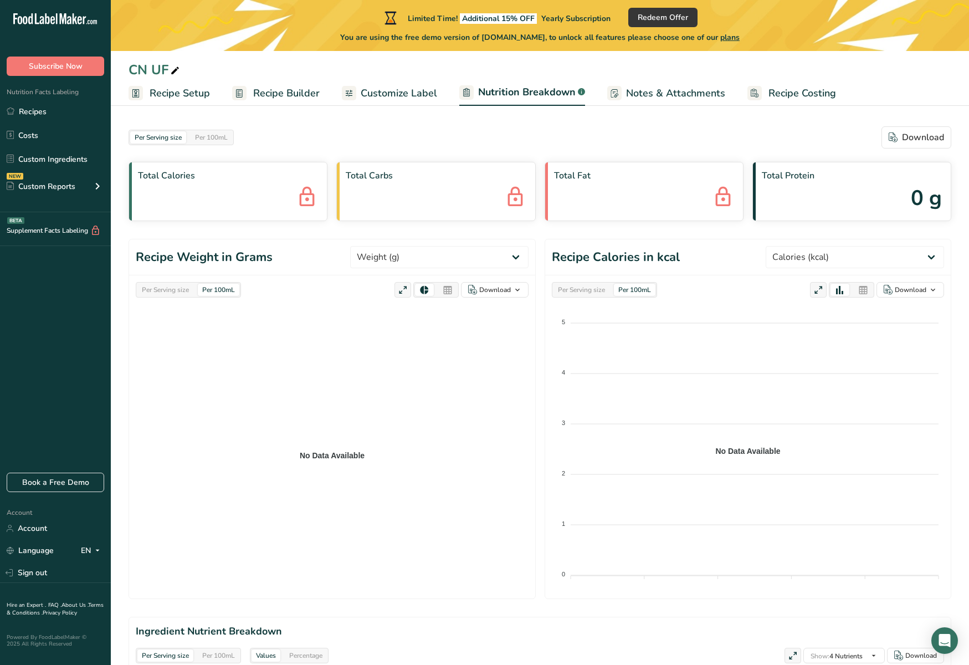
click at [400, 96] on span "Customize Label" at bounding box center [399, 93] width 76 height 15
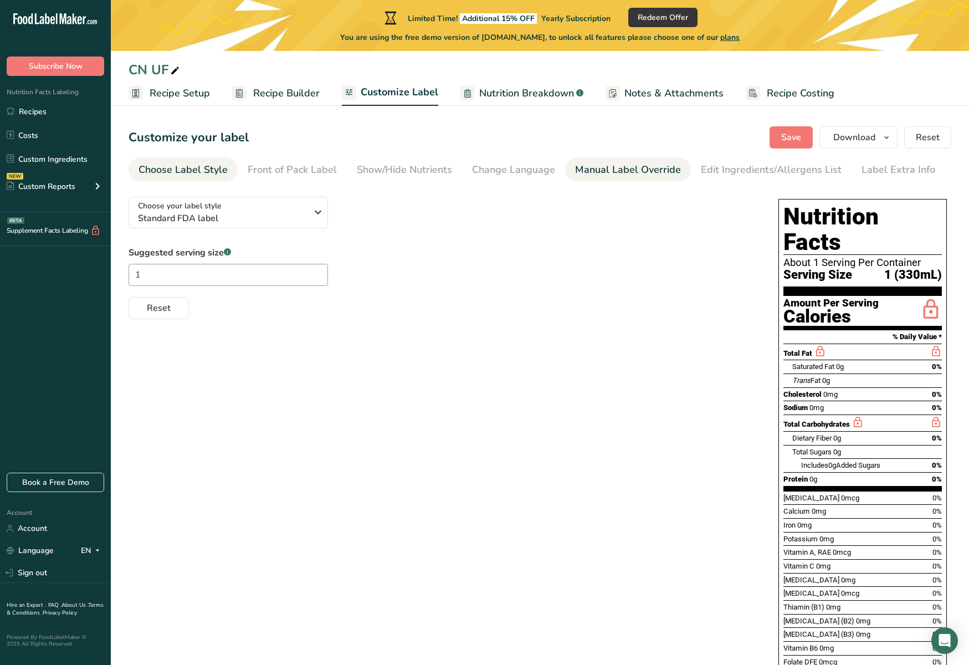
click at [610, 167] on div "Manual Label Override" at bounding box center [628, 169] width 106 height 15
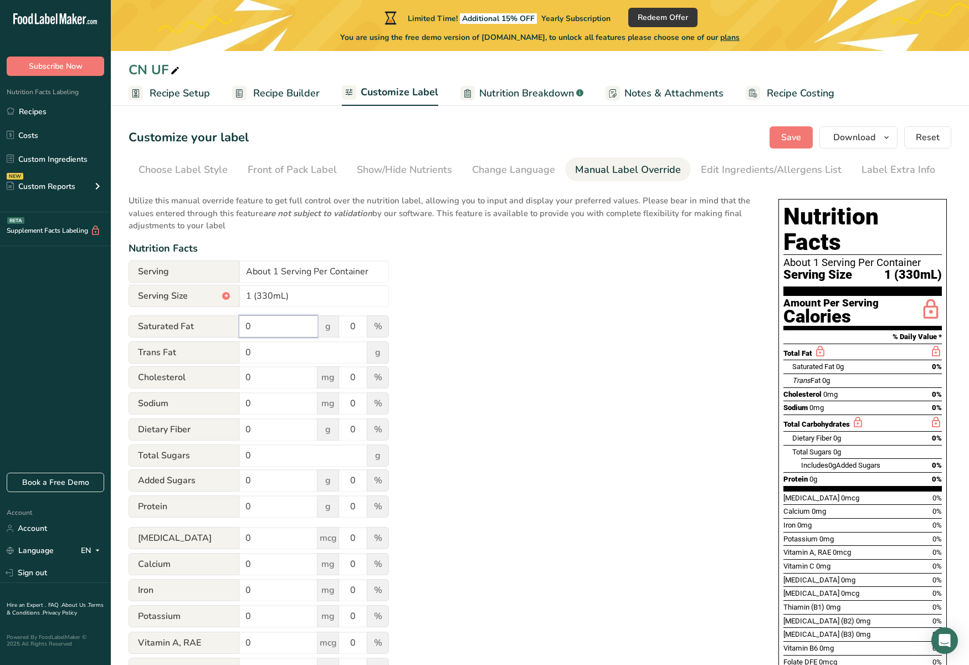
click at [269, 305] on input "0" at bounding box center [278, 326] width 78 height 22
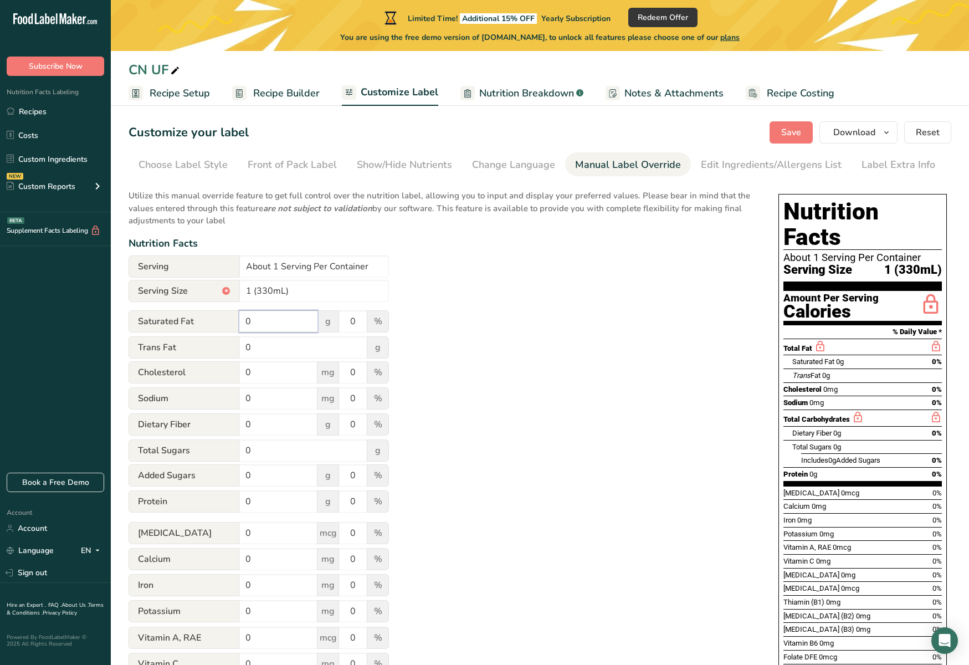
scroll to position [6, 0]
click at [250, 305] on input "0" at bounding box center [278, 501] width 78 height 22
type input "20"
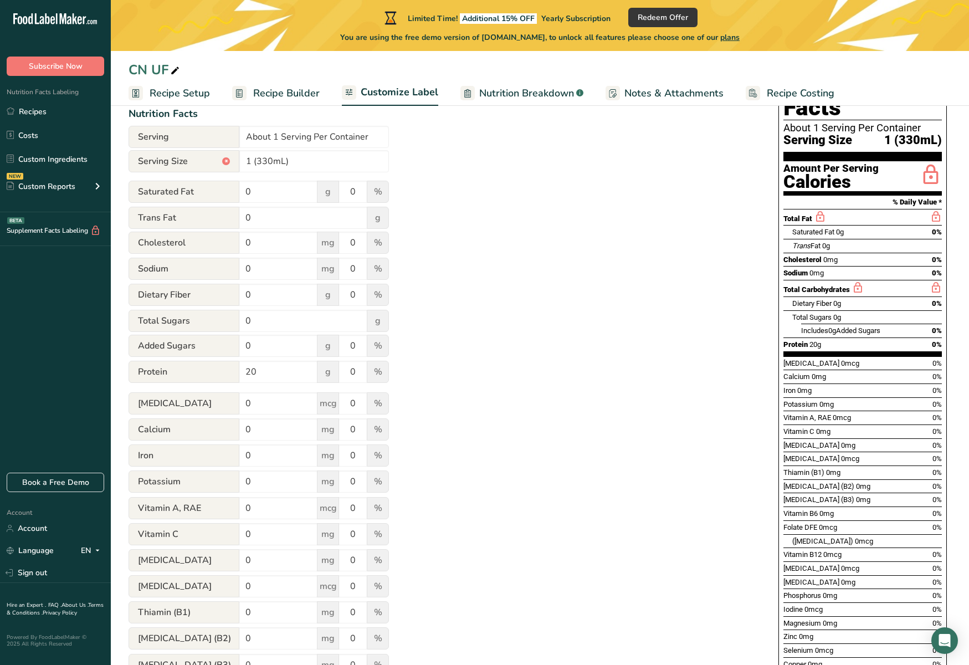
scroll to position [0, 0]
